Goal: Task Accomplishment & Management: Use online tool/utility

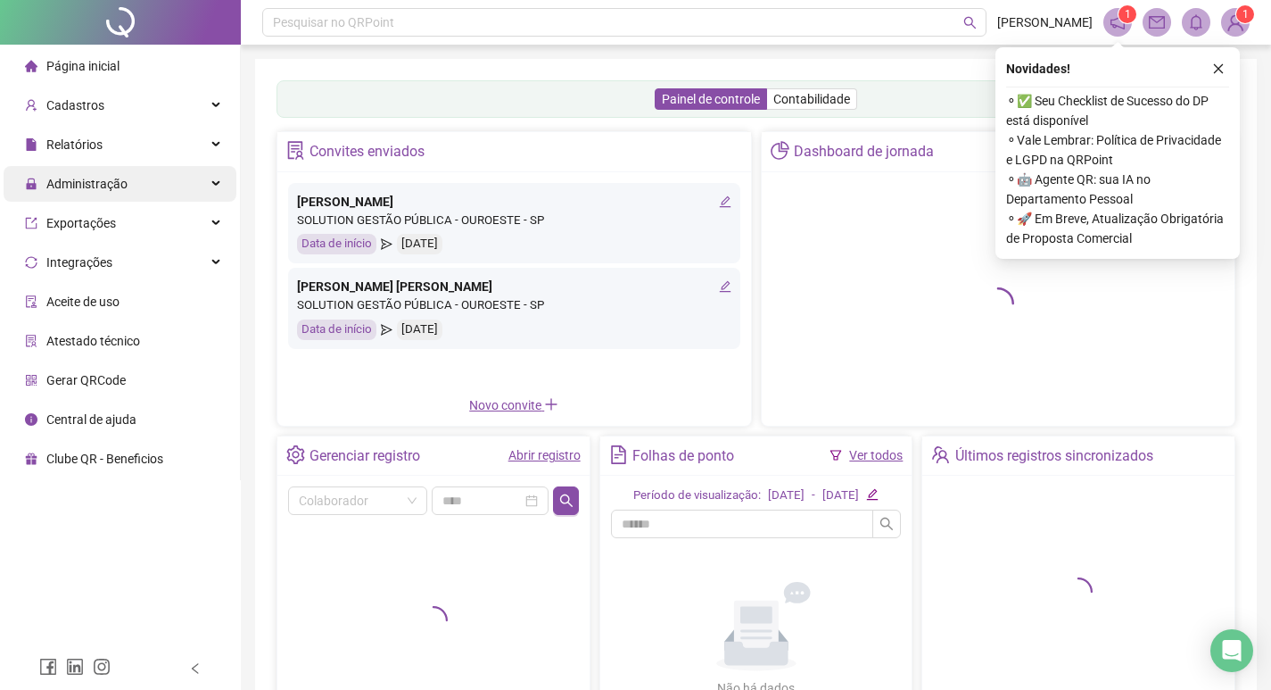
click at [101, 192] on span "Administração" at bounding box center [76, 184] width 103 height 36
click at [186, 185] on div "Administração" at bounding box center [120, 184] width 233 height 36
click at [1220, 68] on icon "close" at bounding box center [1219, 69] width 10 height 10
click at [204, 180] on div "Administração" at bounding box center [120, 184] width 233 height 36
click at [1220, 75] on div "Painel de controle Contabilidade Convites enviados [PERSON_NAME] BRITO SOLUTION…" at bounding box center [756, 416] width 1002 height 715
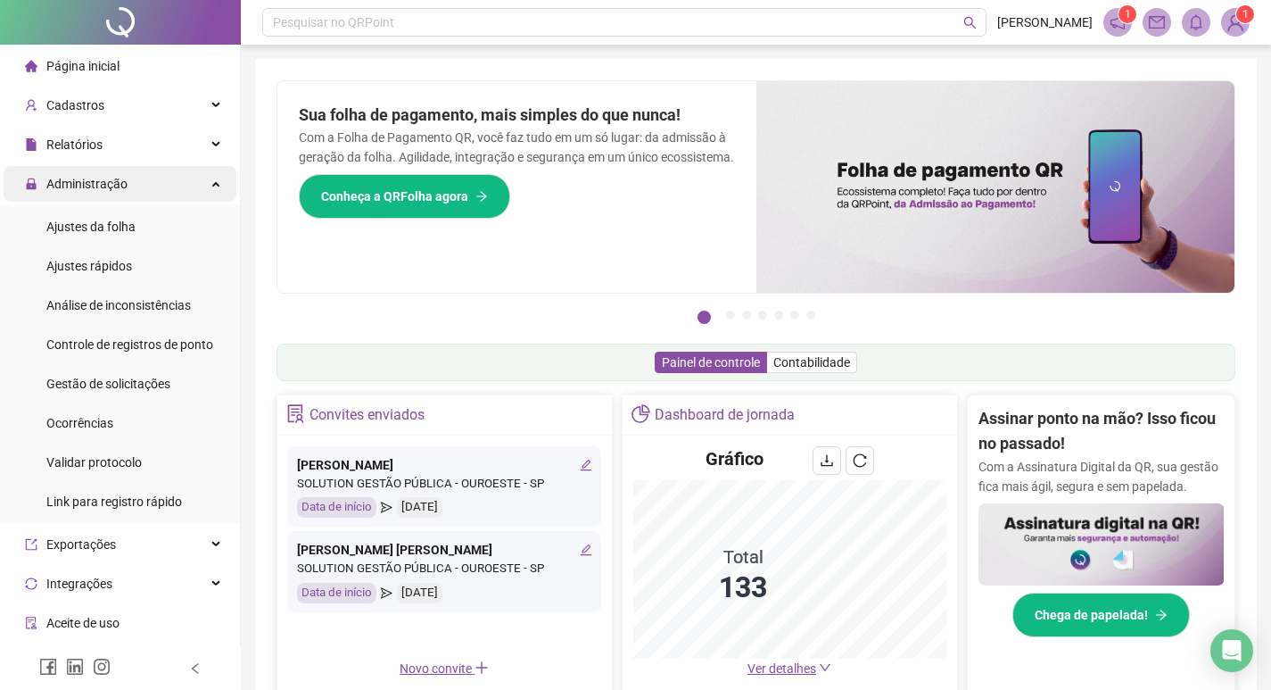
click at [209, 178] on div "Administração" at bounding box center [120, 184] width 233 height 36
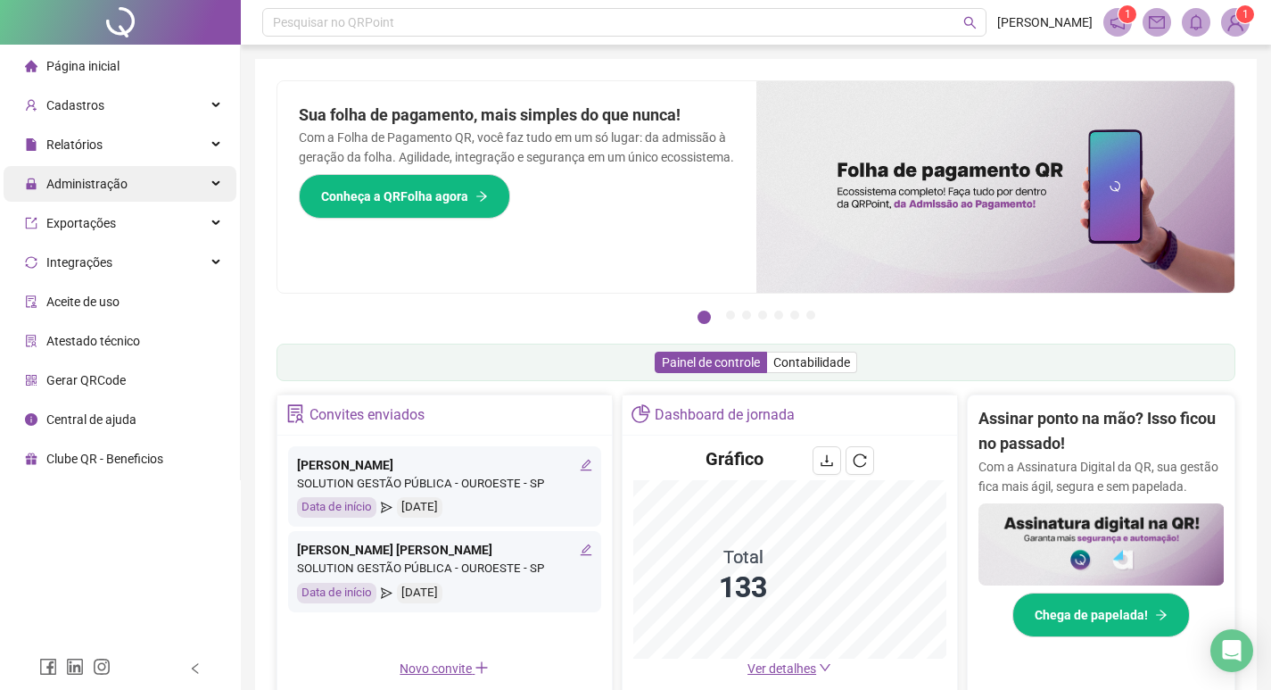
click at [213, 184] on icon at bounding box center [217, 184] width 9 height 0
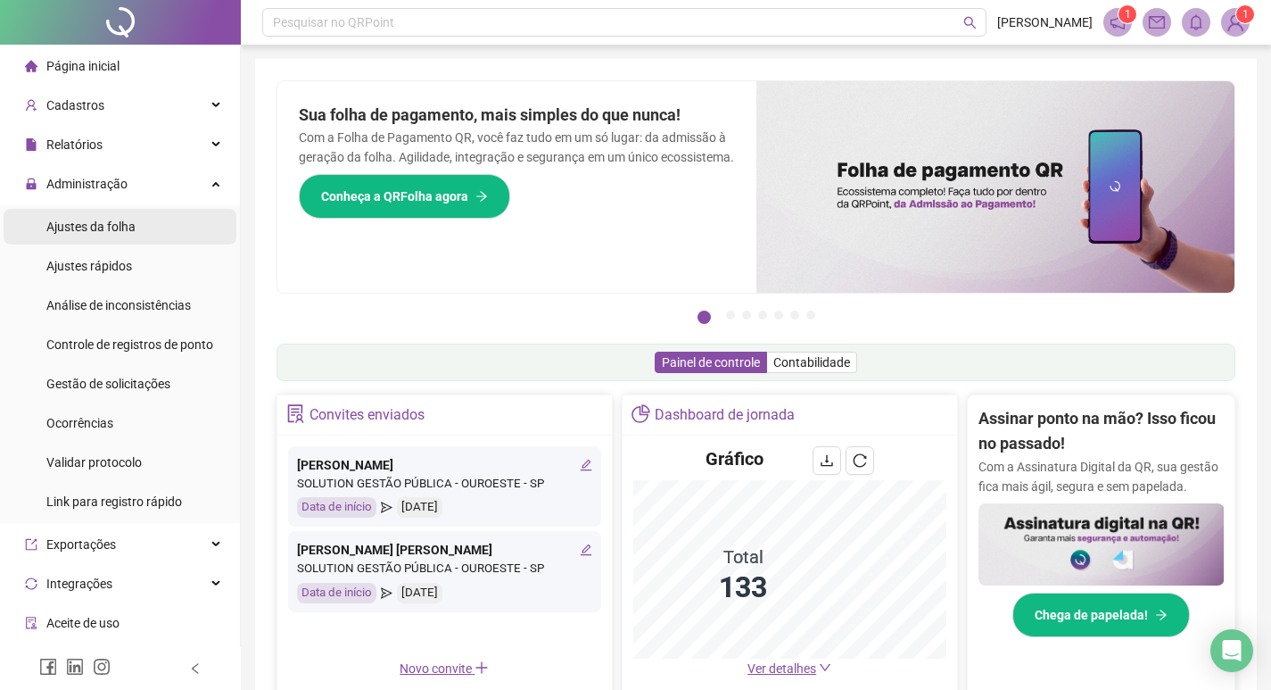
click at [128, 228] on span "Ajustes da folha" at bounding box center [90, 226] width 89 height 14
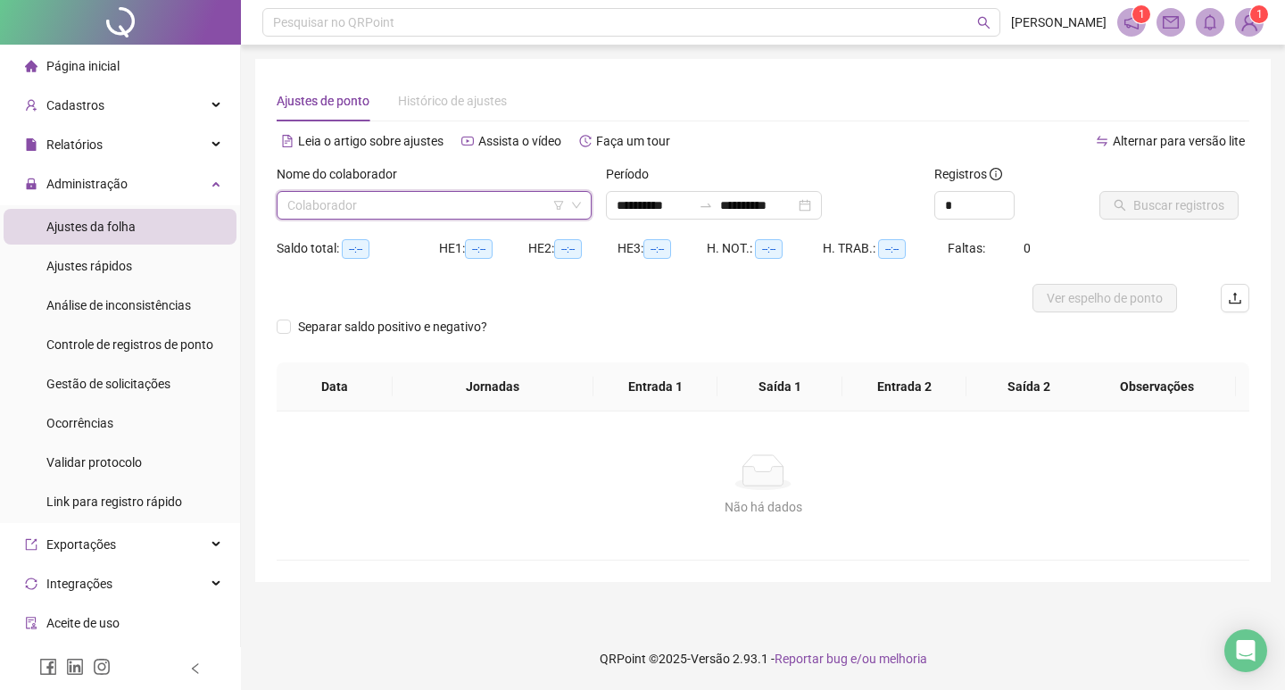
click at [318, 201] on input "search" at bounding box center [425, 205] width 277 height 27
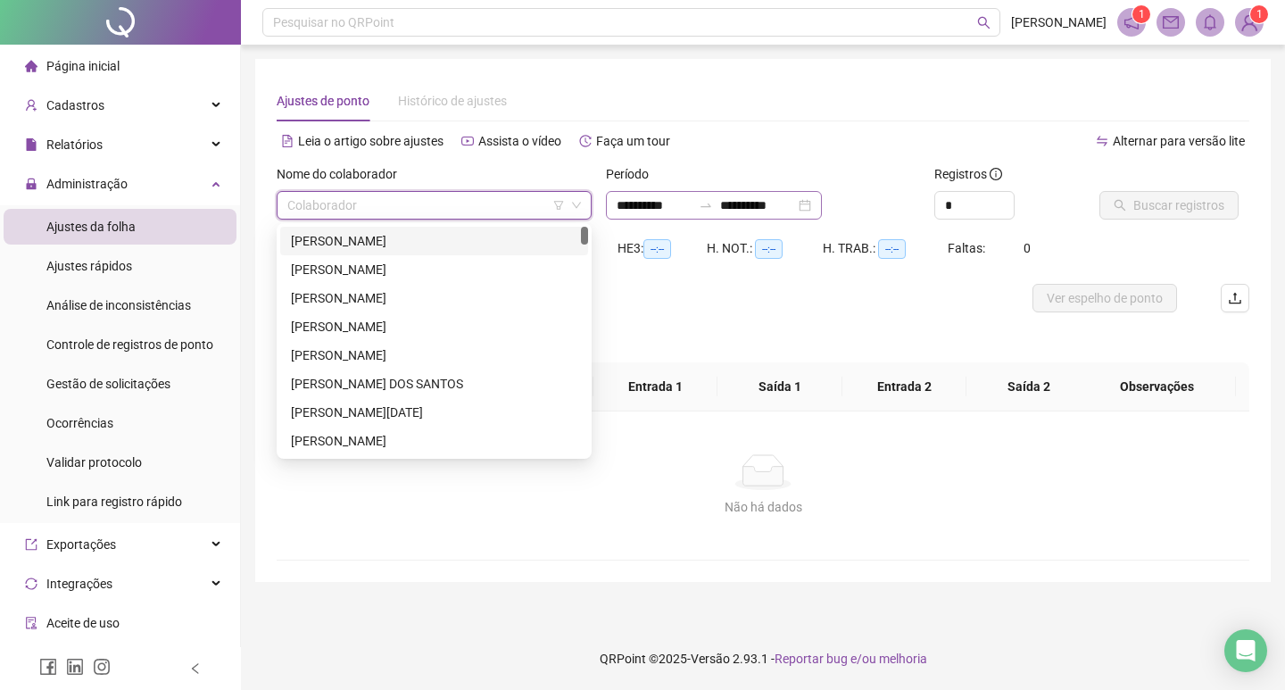
click at [713, 203] on icon "swap-right" at bounding box center [706, 205] width 14 height 14
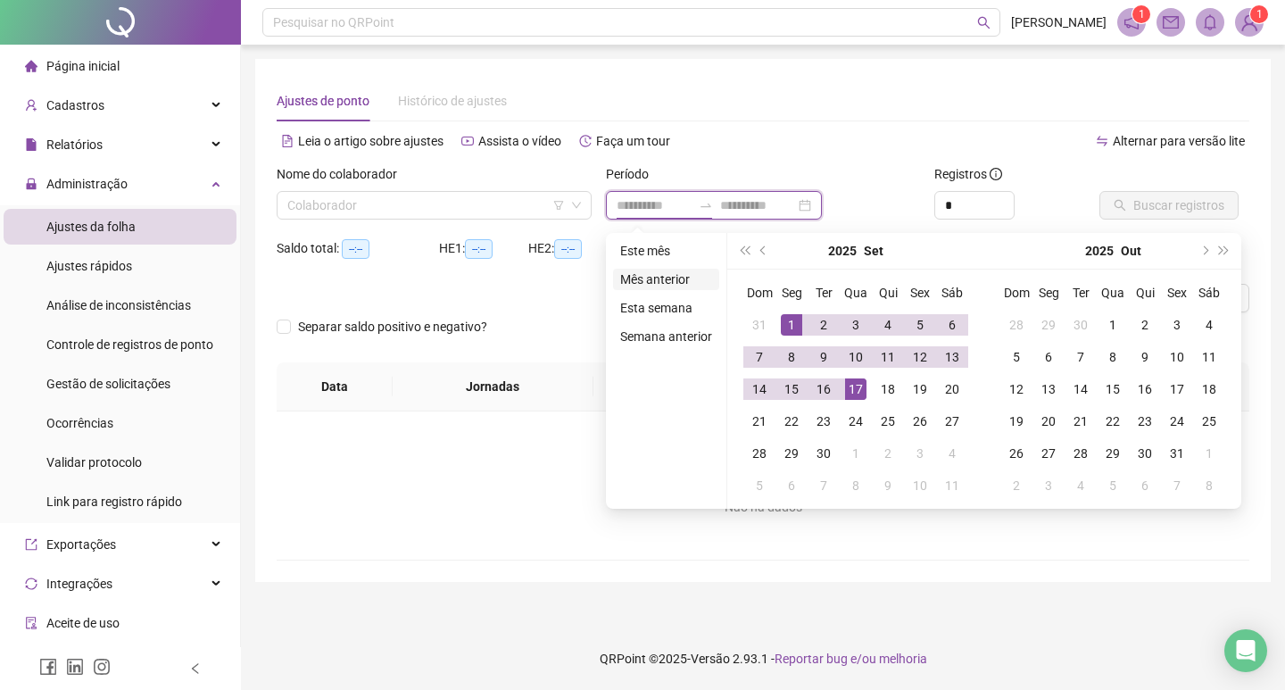
type input "**********"
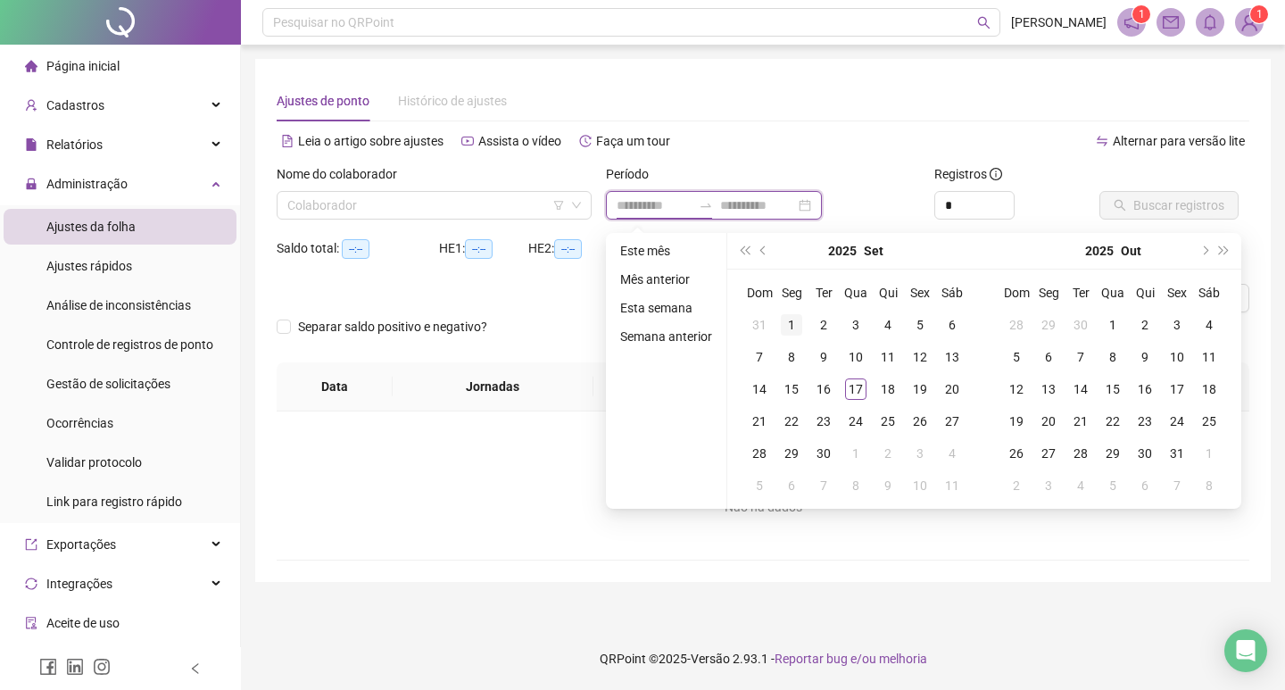
type input "**********"
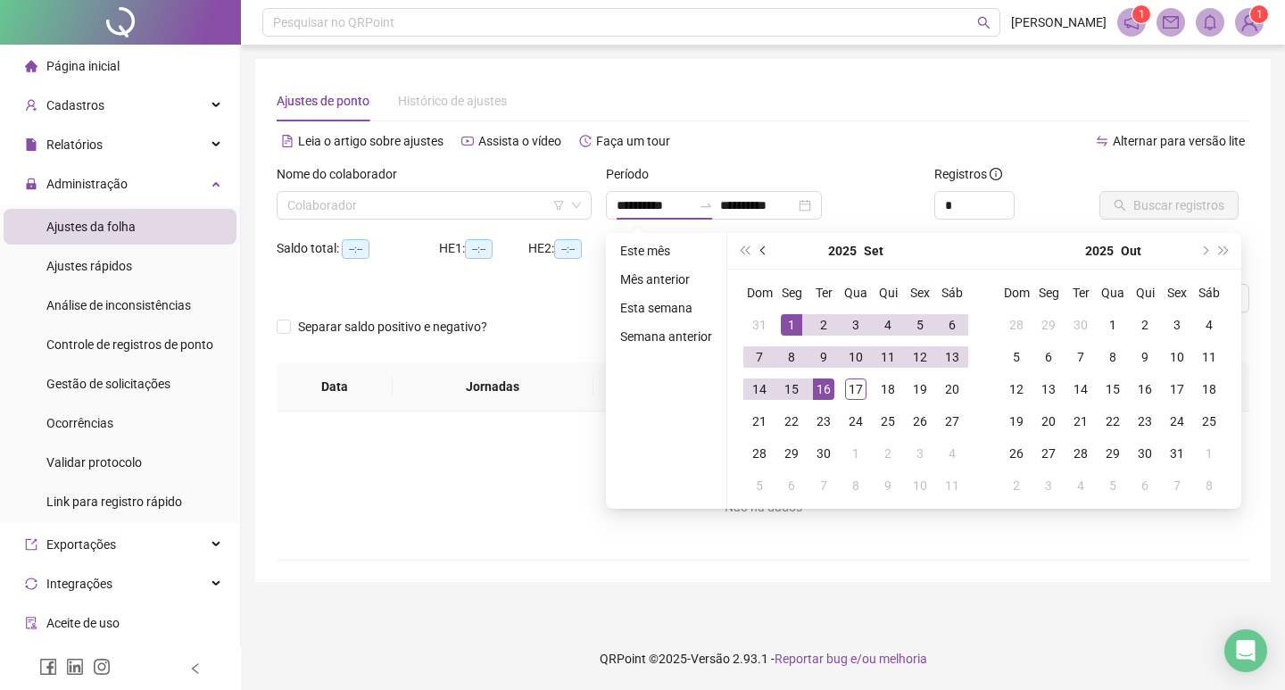
click at [763, 248] on span "prev-year" at bounding box center [764, 250] width 9 height 9
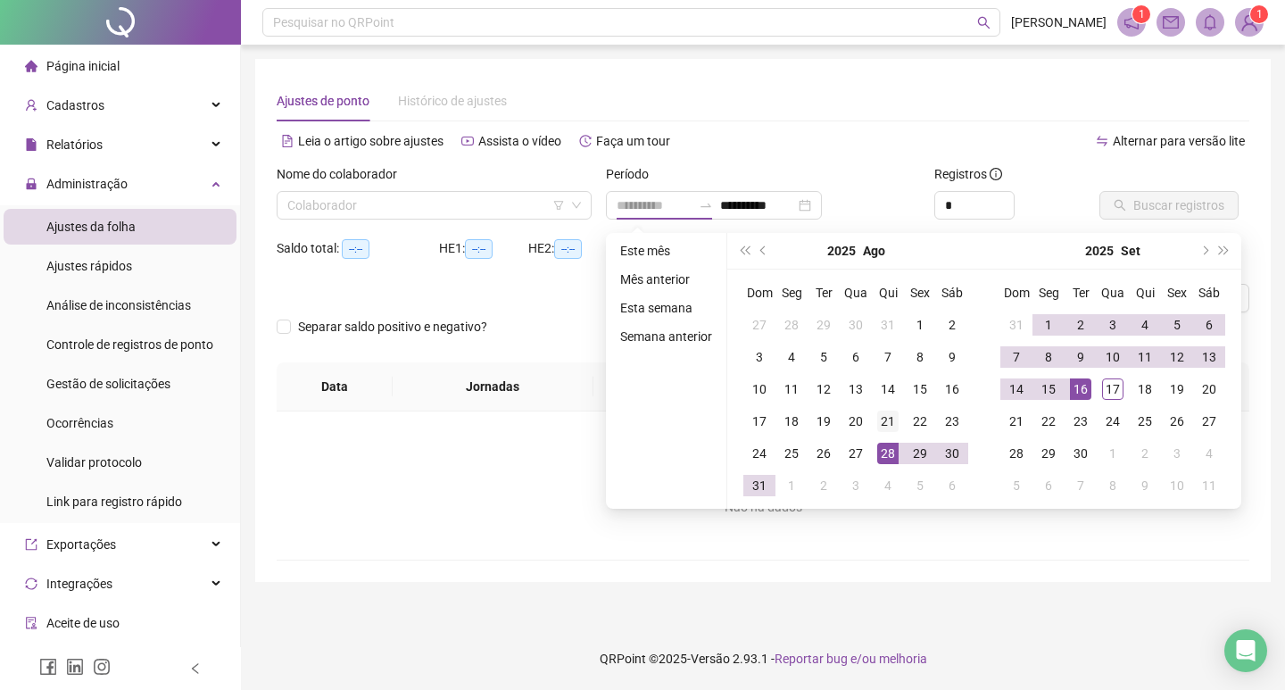
type input "**********"
click at [899, 421] on td "21" at bounding box center [888, 421] width 32 height 32
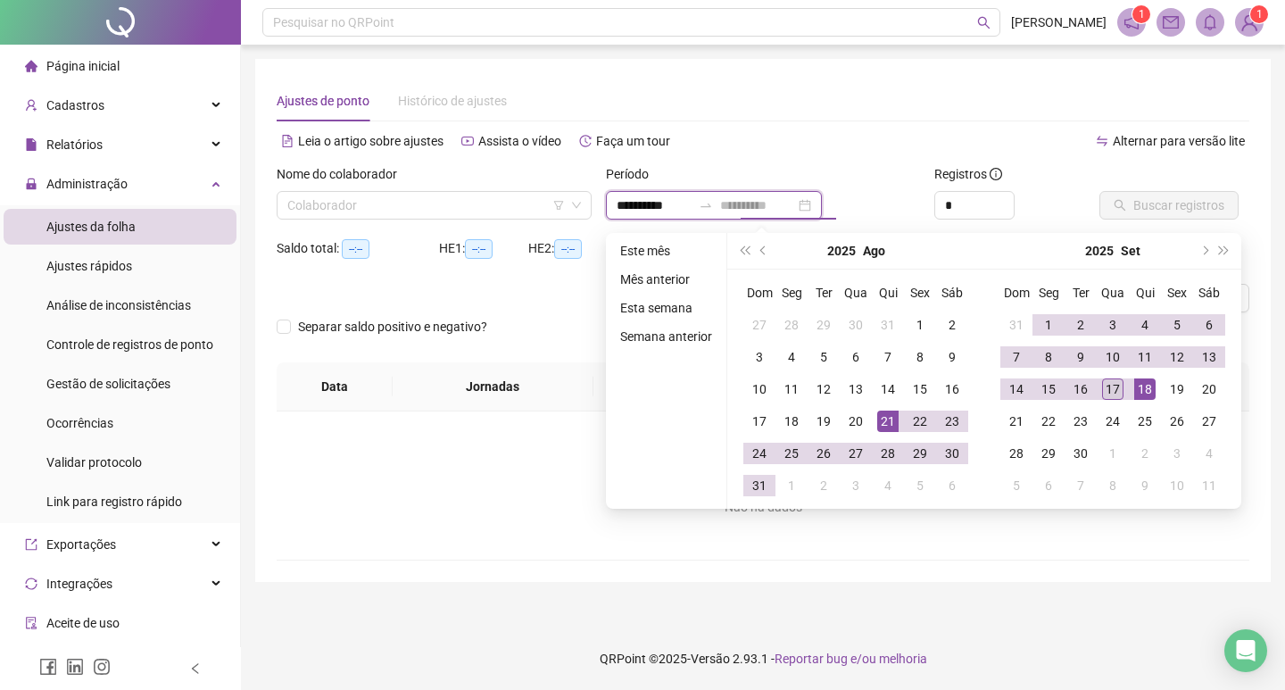
type input "**********"
click at [1116, 393] on div "17" at bounding box center [1112, 388] width 21 height 21
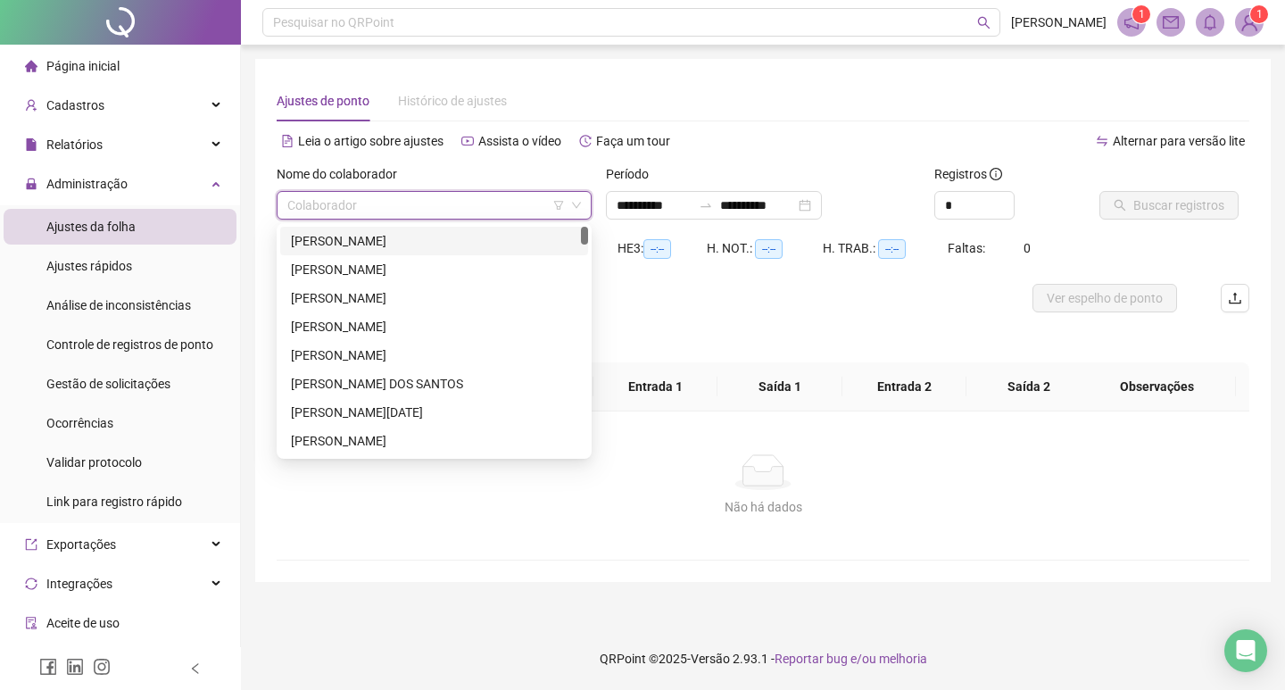
click at [483, 199] on input "search" at bounding box center [425, 205] width 277 height 27
type input "**"
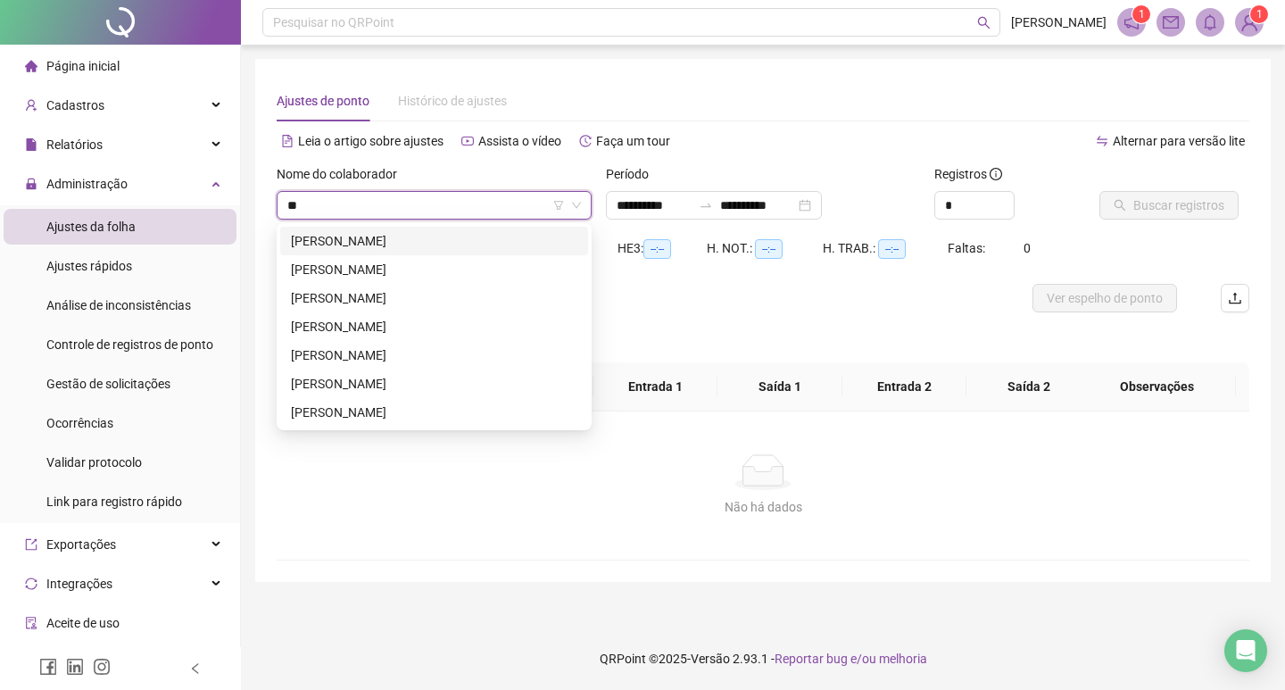
click at [409, 248] on div "[PERSON_NAME]" at bounding box center [434, 241] width 286 height 20
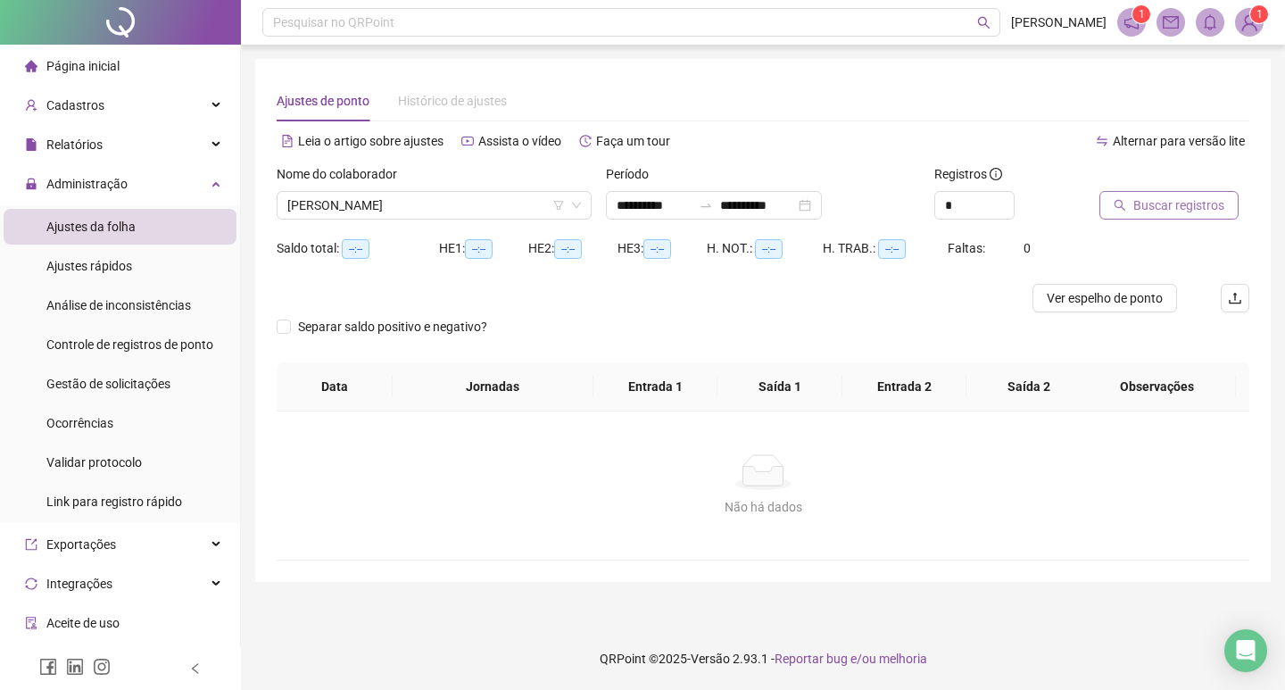
click at [1166, 205] on span "Buscar registros" at bounding box center [1178, 205] width 91 height 20
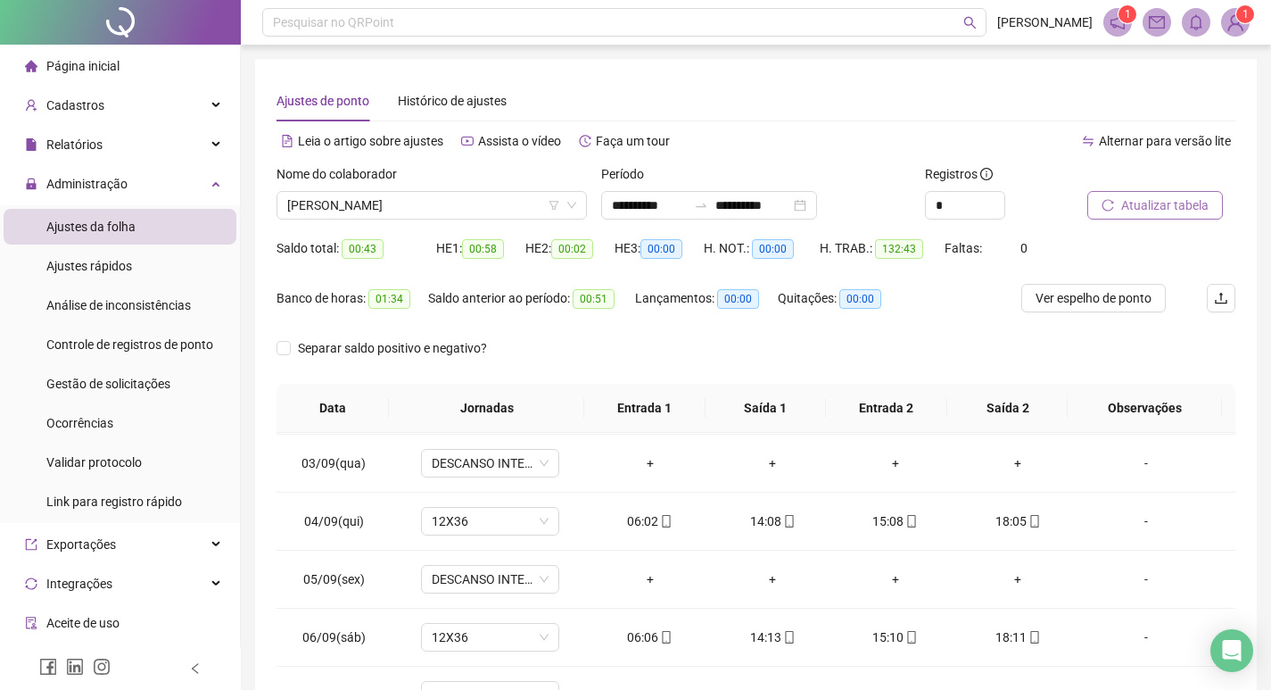
scroll to position [803, 0]
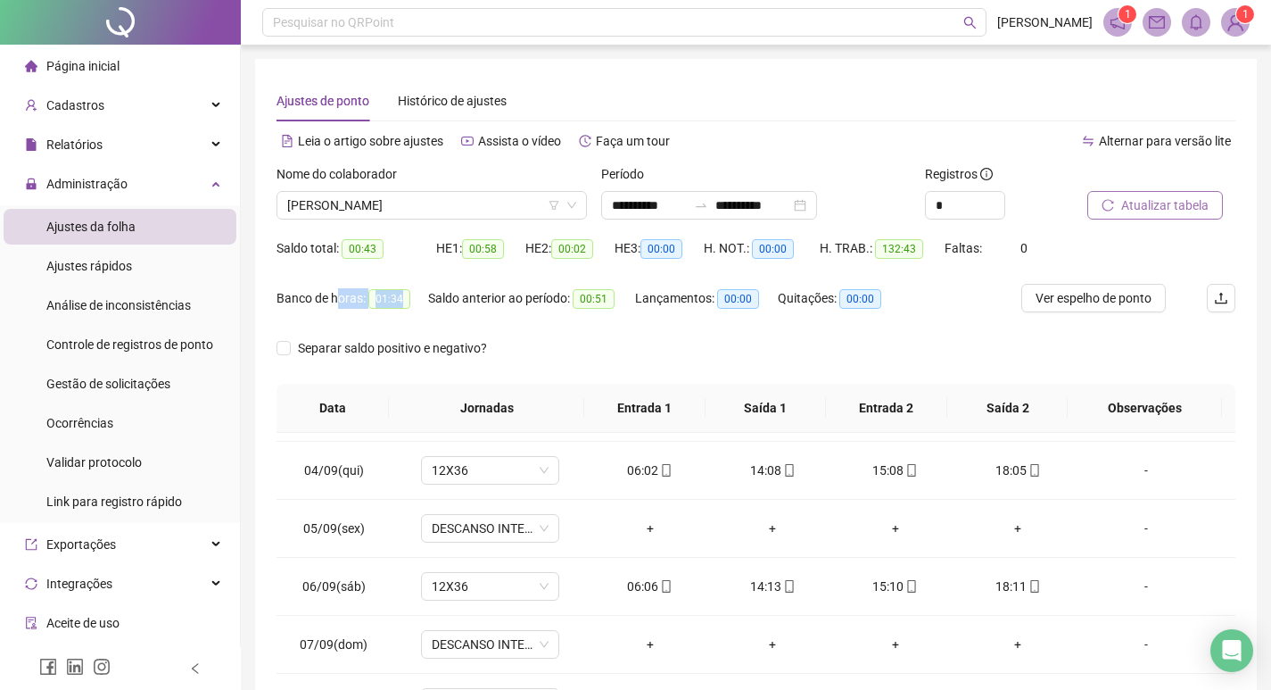
drag, startPoint x: 390, startPoint y: 308, endPoint x: 351, endPoint y: 276, distance: 50.7
click at [342, 286] on div "Banco de horas: 01:34" at bounding box center [353, 298] width 152 height 29
click at [413, 203] on span "[PERSON_NAME]" at bounding box center [431, 205] width 289 height 27
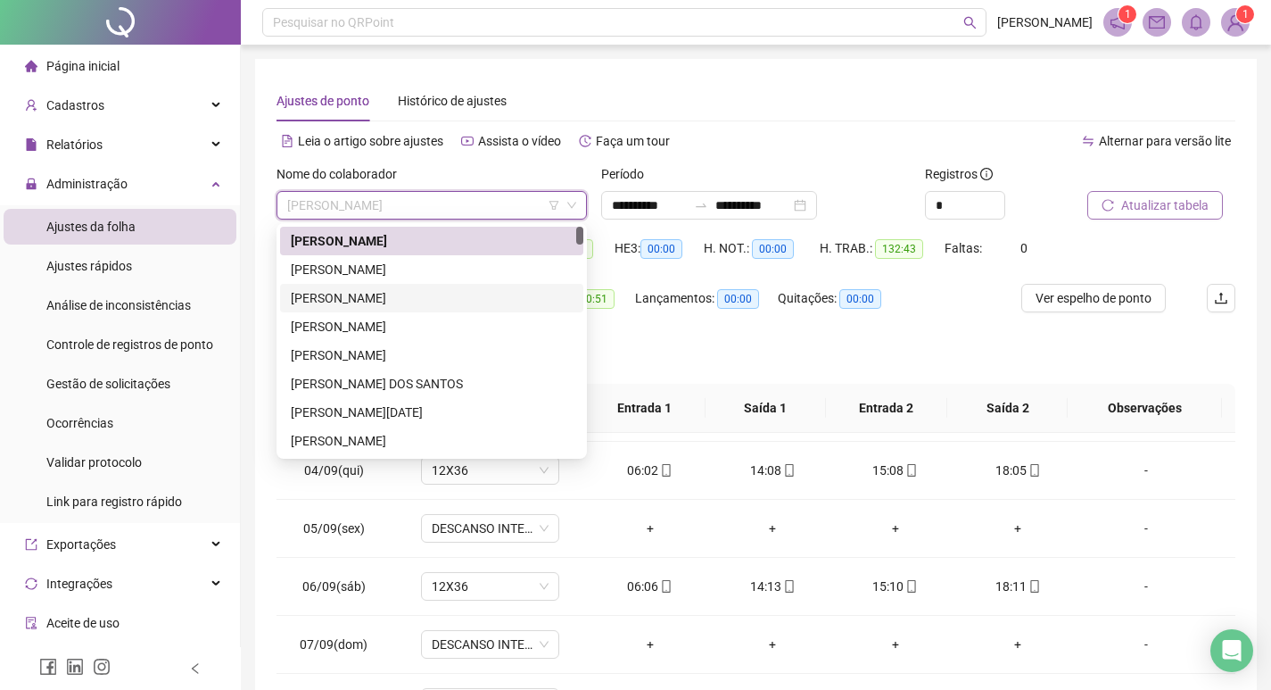
click at [427, 295] on div "[PERSON_NAME]" at bounding box center [432, 298] width 282 height 20
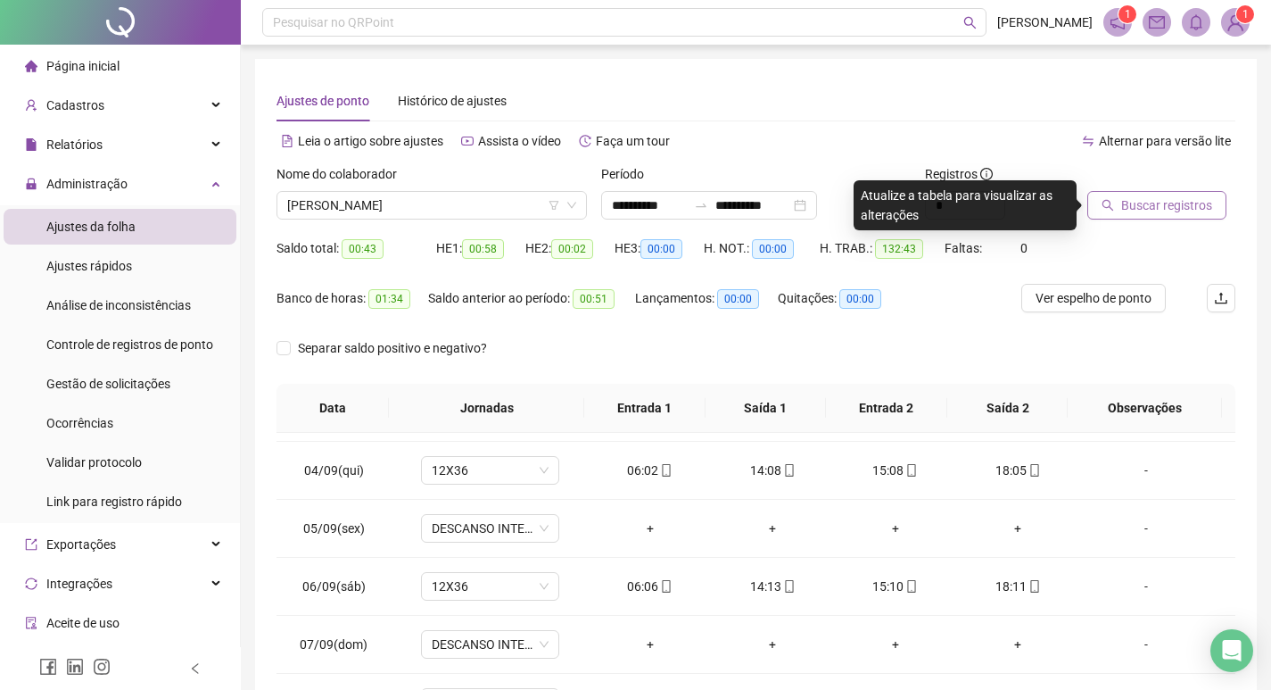
click at [1141, 209] on span "Buscar registros" at bounding box center [1166, 205] width 91 height 20
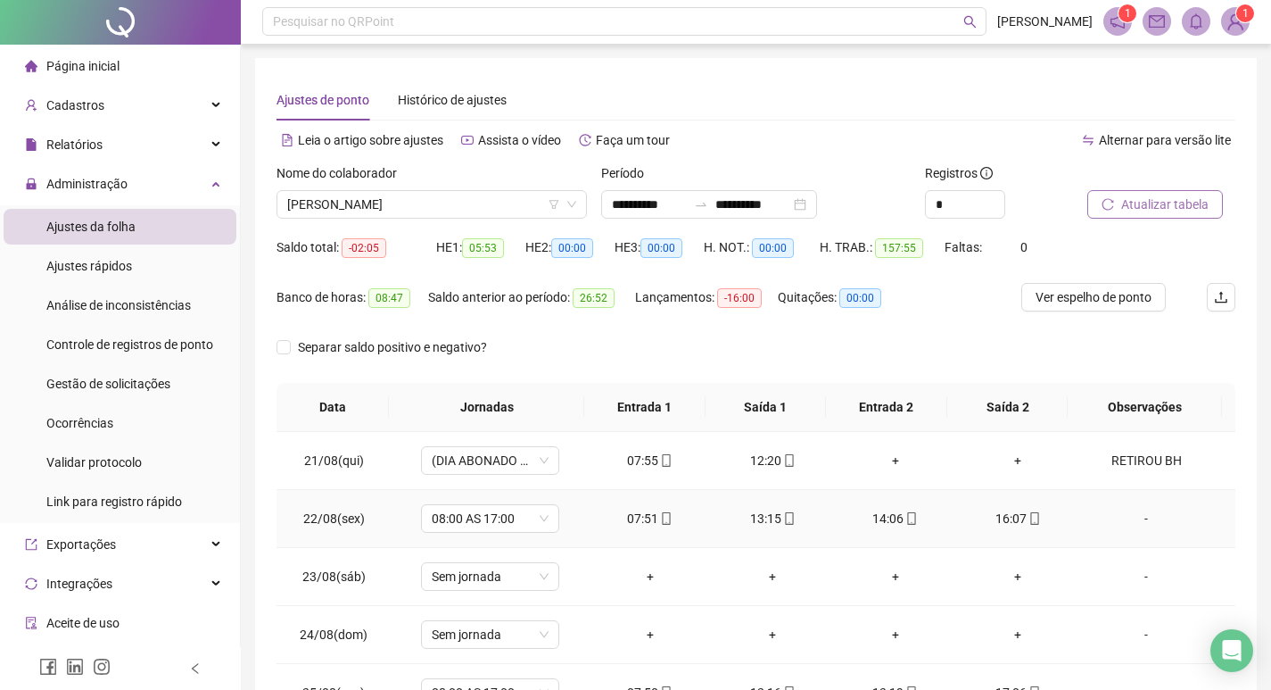
scroll to position [0, 0]
click at [462, 203] on span "[PERSON_NAME]" at bounding box center [431, 205] width 289 height 27
